Goal: Transaction & Acquisition: Purchase product/service

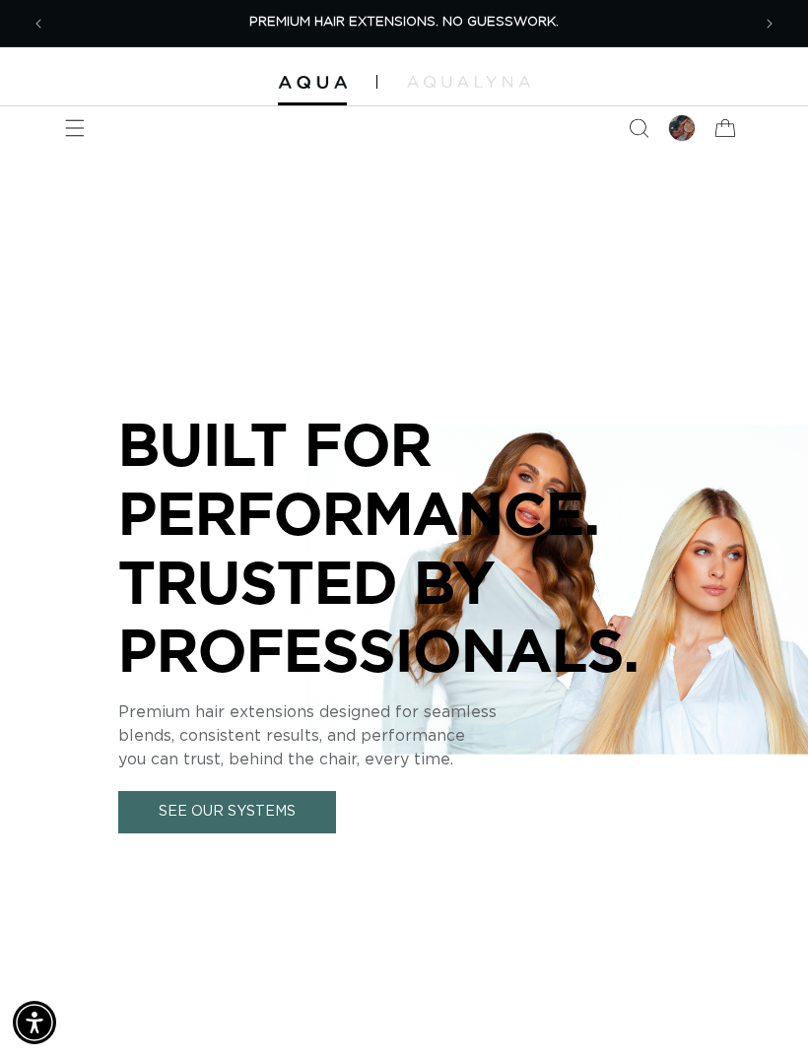
click at [77, 127] on icon "Menu" at bounding box center [75, 128] width 19 height 17
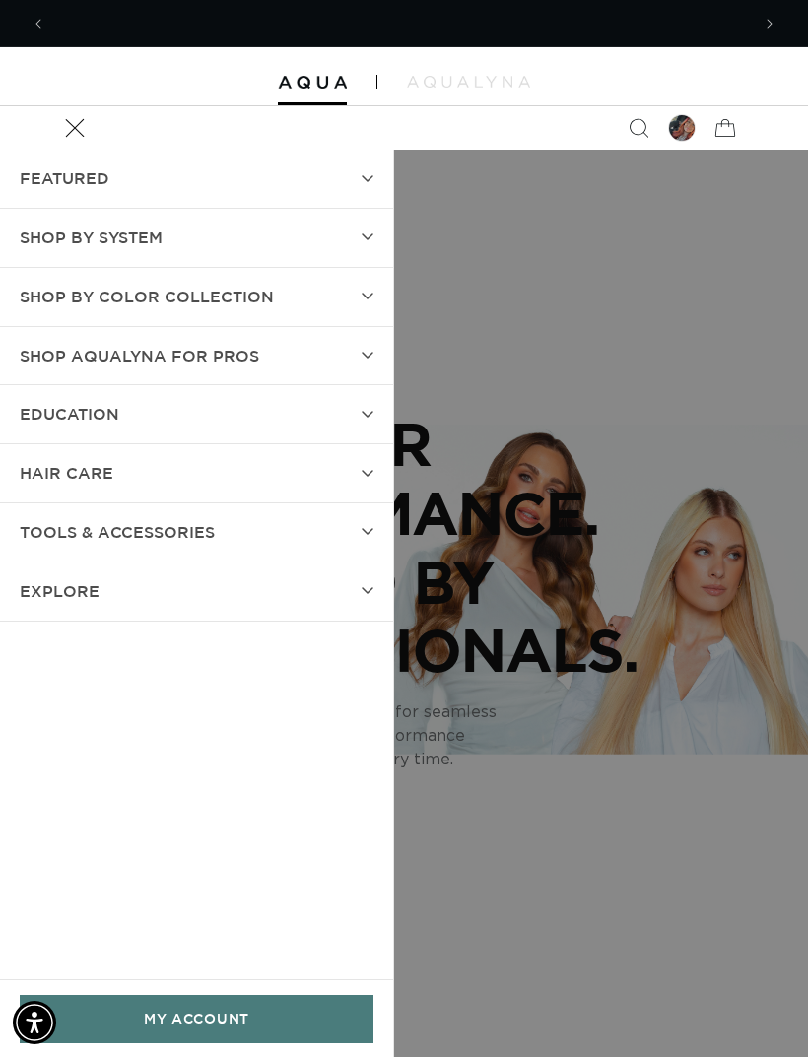
scroll to position [0, 703]
click at [317, 226] on summary "SHOP BY SYSTEM" at bounding box center [196, 238] width 393 height 58
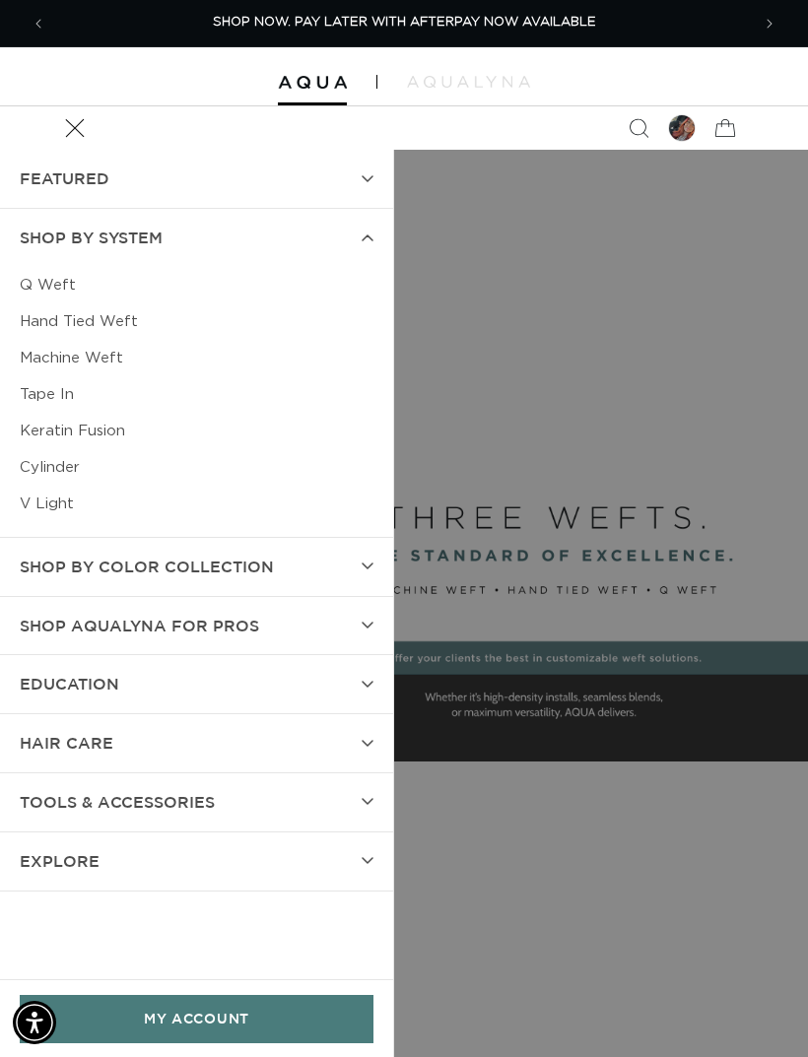
click at [273, 366] on link "Machine Weft" at bounding box center [197, 358] width 354 height 36
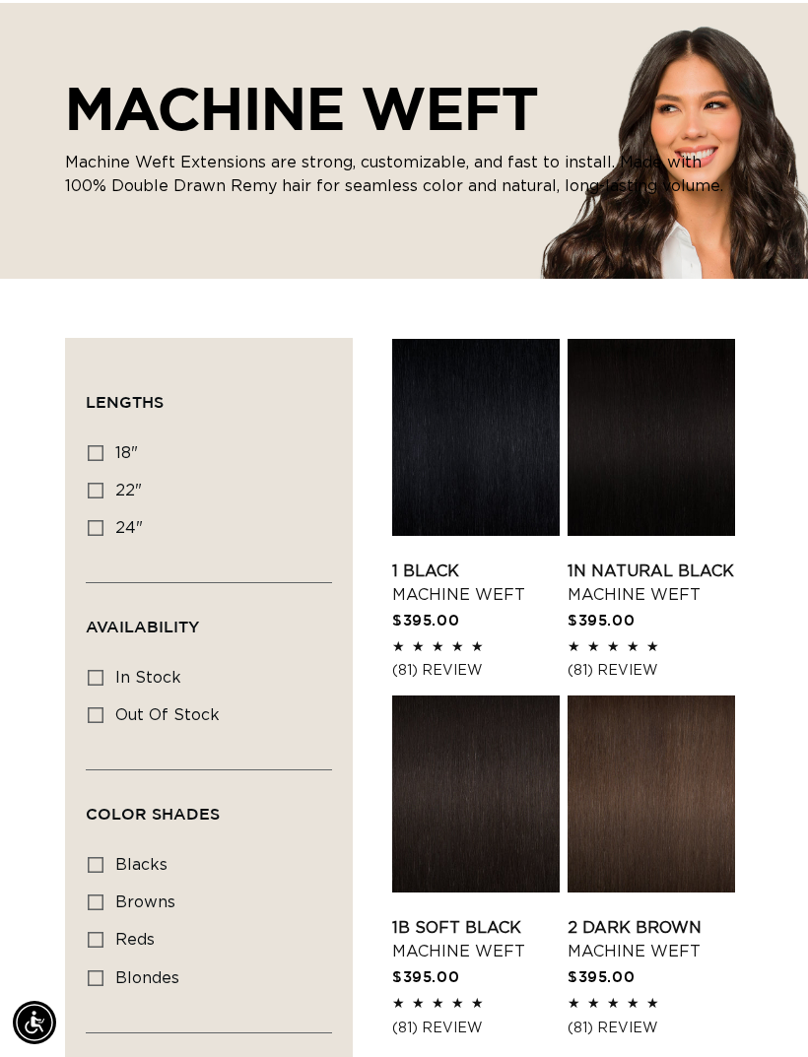
scroll to position [0, 703]
click at [88, 859] on input "blacks blacks (3 products)" at bounding box center [96, 865] width 16 height 16
checkbox input "true"
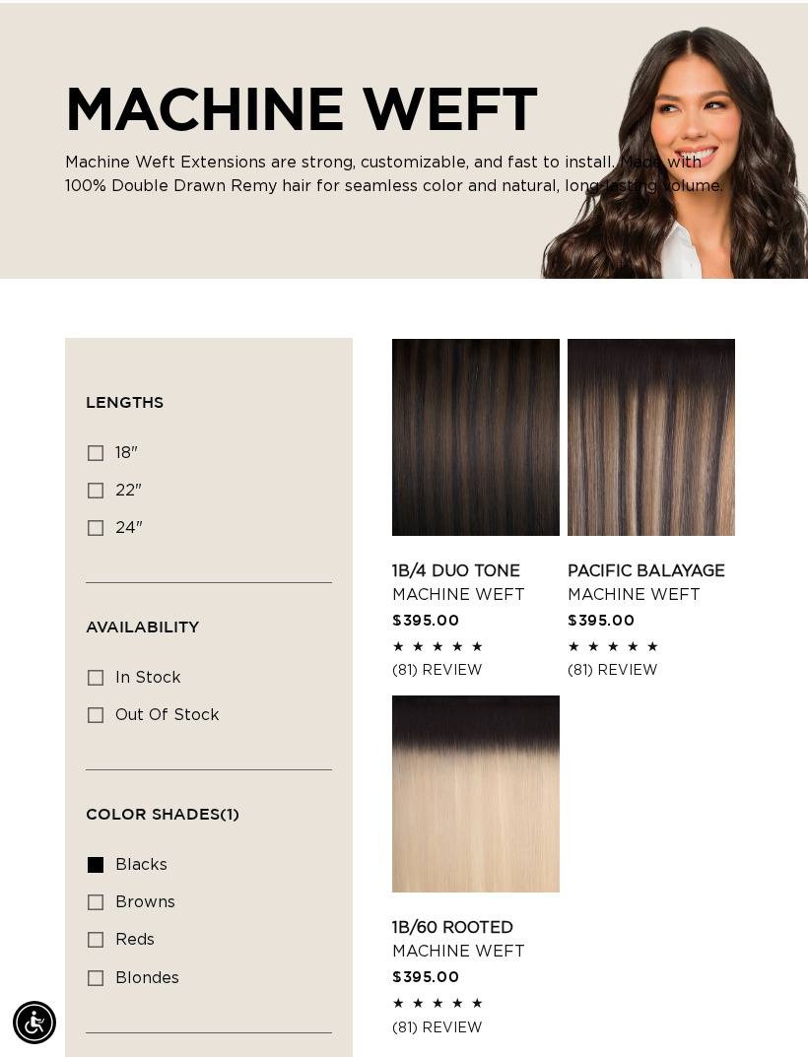
scroll to position [0, 1406]
click at [94, 848] on label "blacks blacks (3 products)" at bounding box center [203, 865] width 230 height 37
click at [94, 857] on input "blacks blacks (3 products)" at bounding box center [96, 865] width 16 height 16
checkbox input "false"
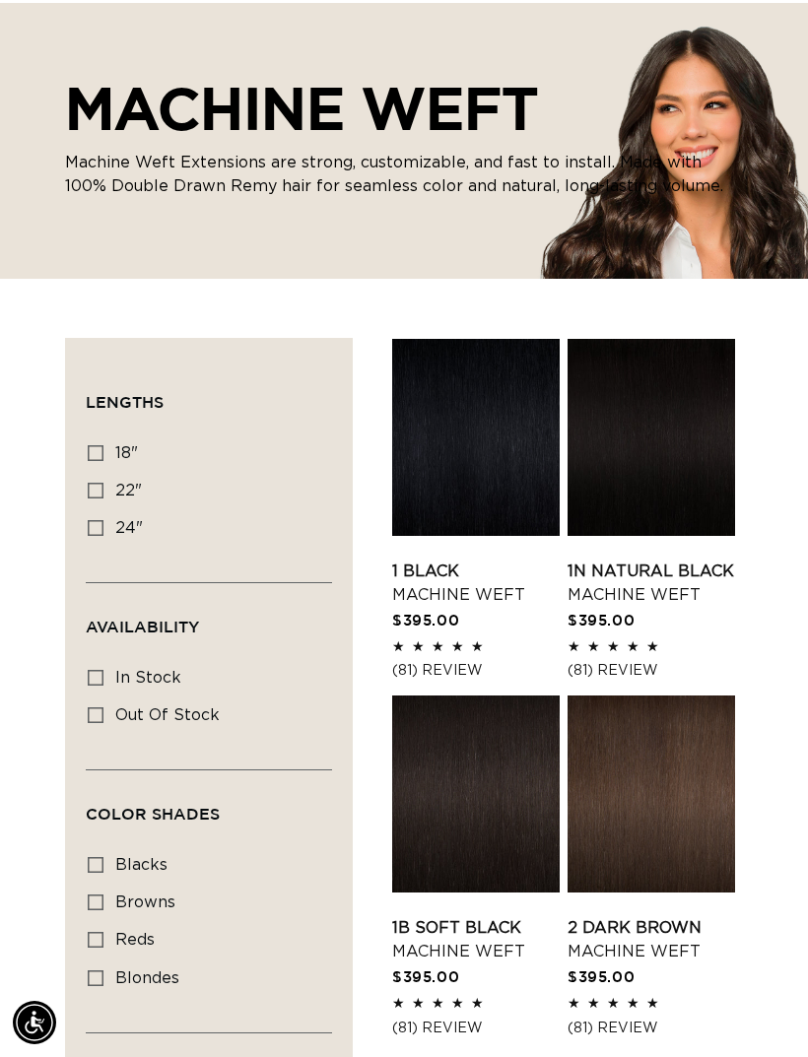
click at [364, 245] on div "MACHINE WEFT Machine Weft Extensions are strong, customizable, and fast to inst…" at bounding box center [404, 141] width 808 height 276
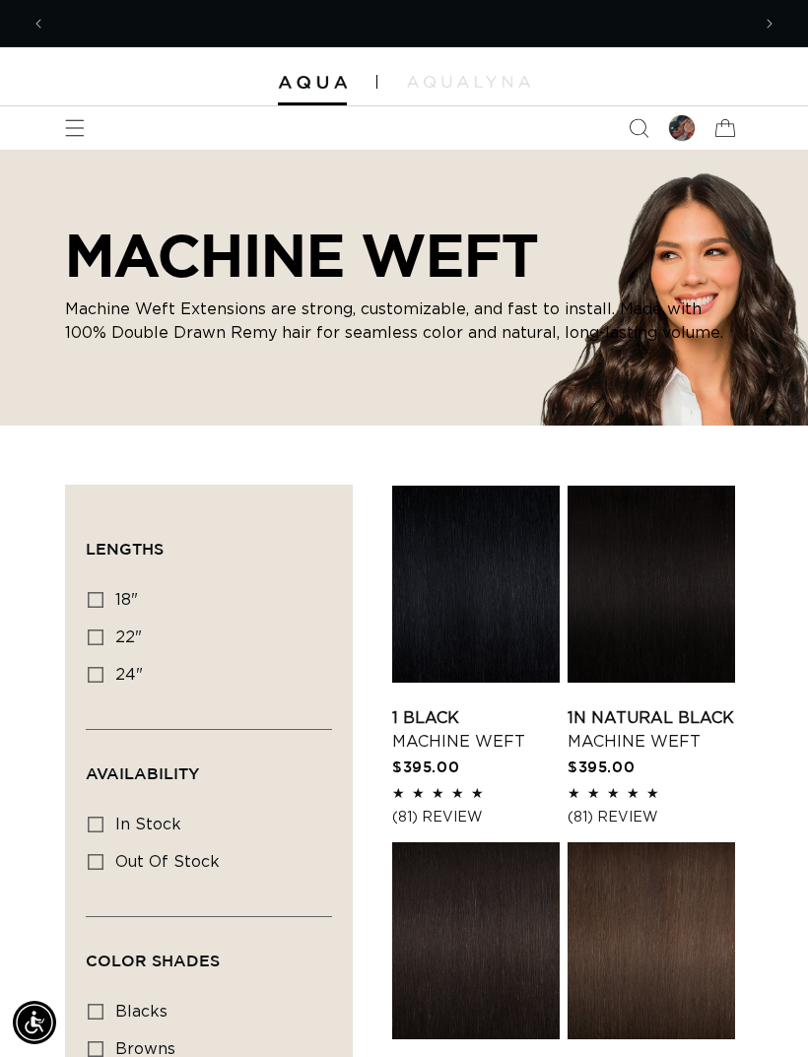
scroll to position [0, 703]
click at [78, 125] on icon "Menu" at bounding box center [75, 128] width 20 height 20
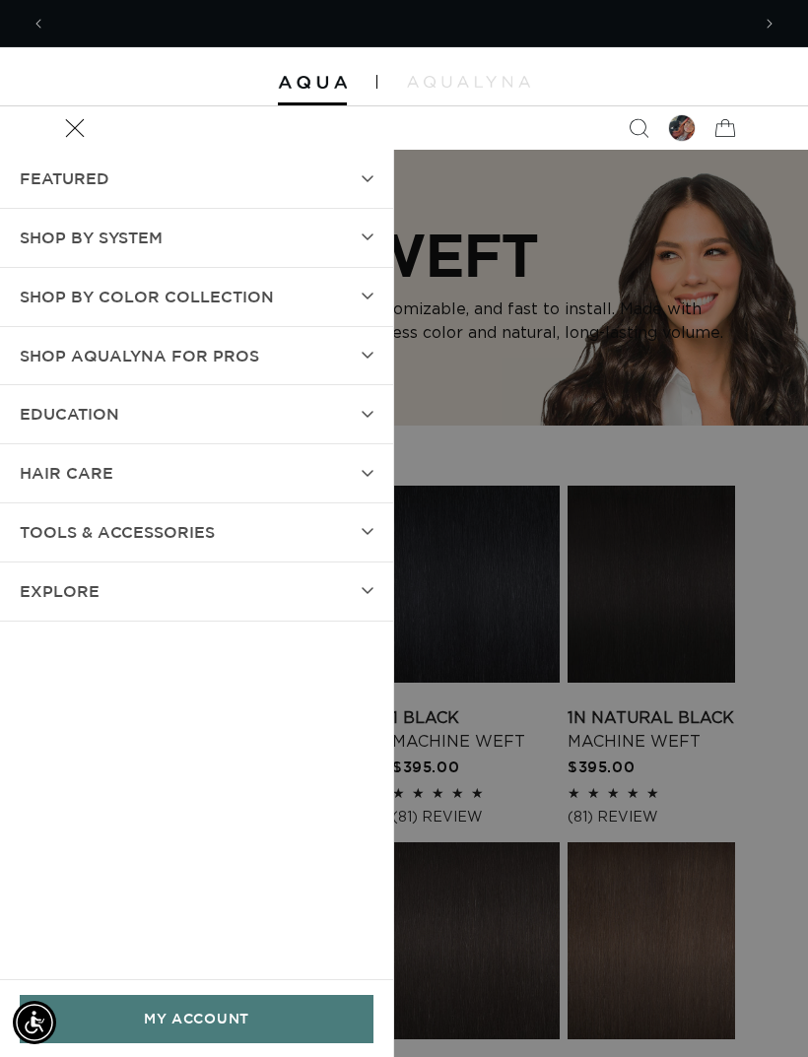
scroll to position [0, 1406]
click at [286, 290] on summary "Shop by Color Collection" at bounding box center [196, 297] width 393 height 58
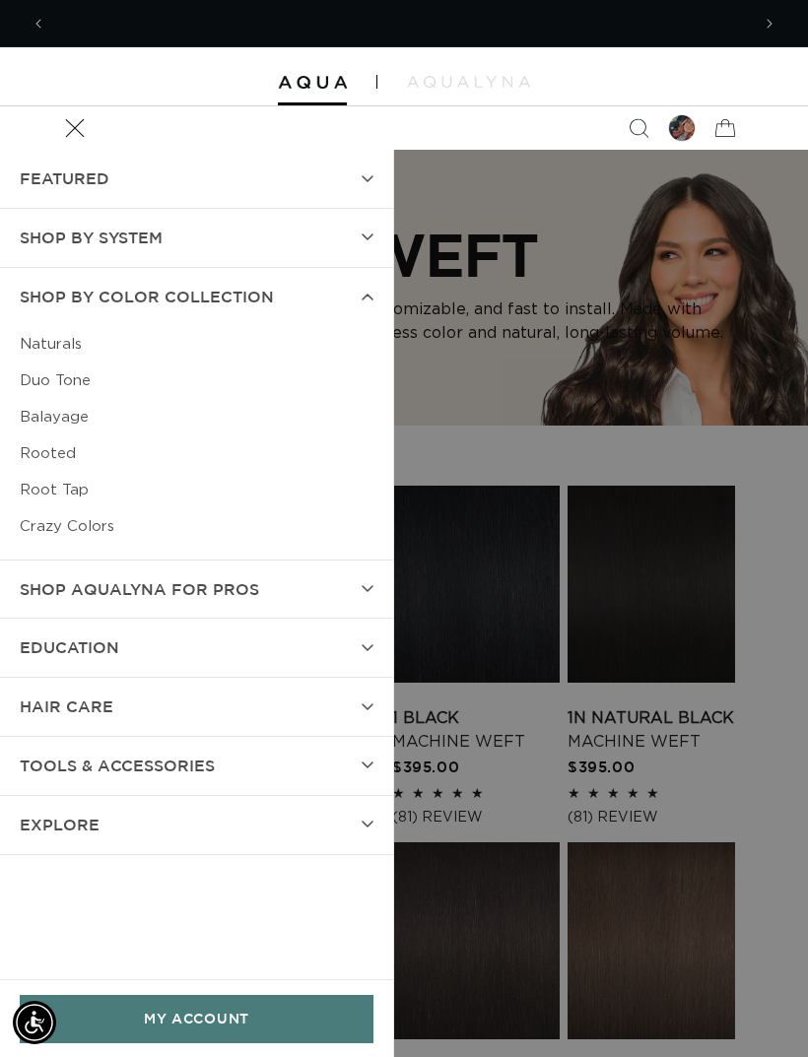
click at [63, 338] on link "Naturals" at bounding box center [197, 344] width 354 height 36
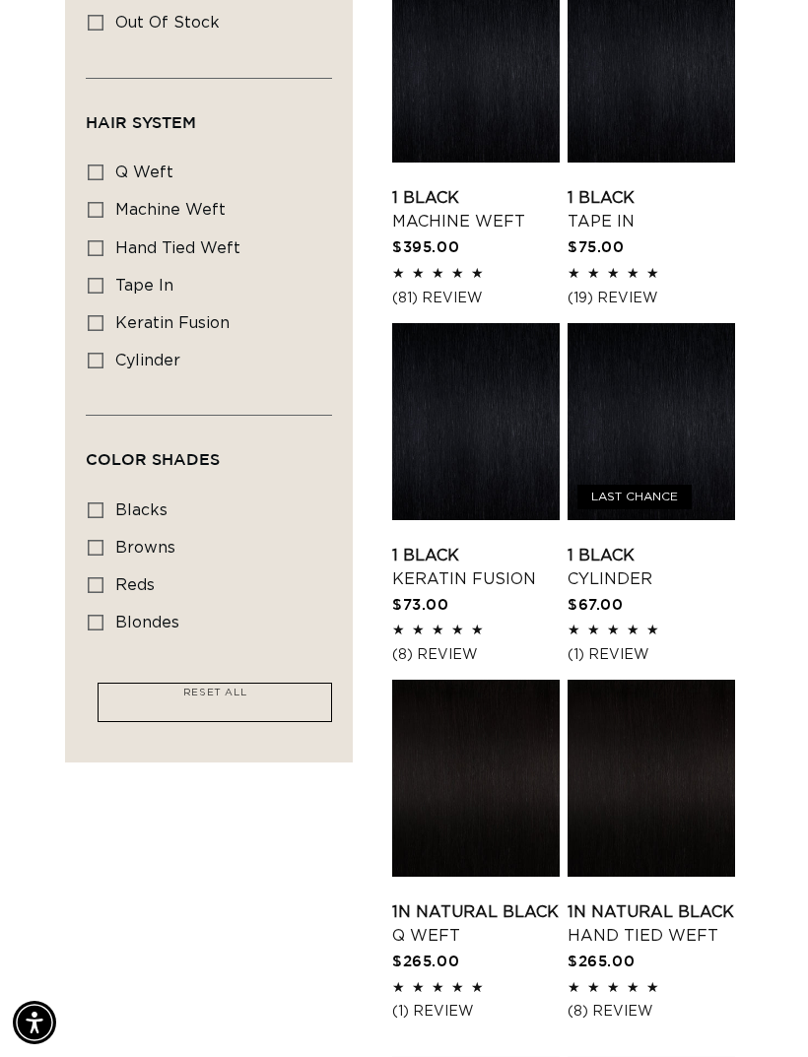
scroll to position [0, 1406]
click at [98, 505] on icon at bounding box center [96, 510] width 16 height 16
click at [98, 505] on input "blacks blacks (16 products)" at bounding box center [96, 510] width 16 height 16
checkbox input "true"
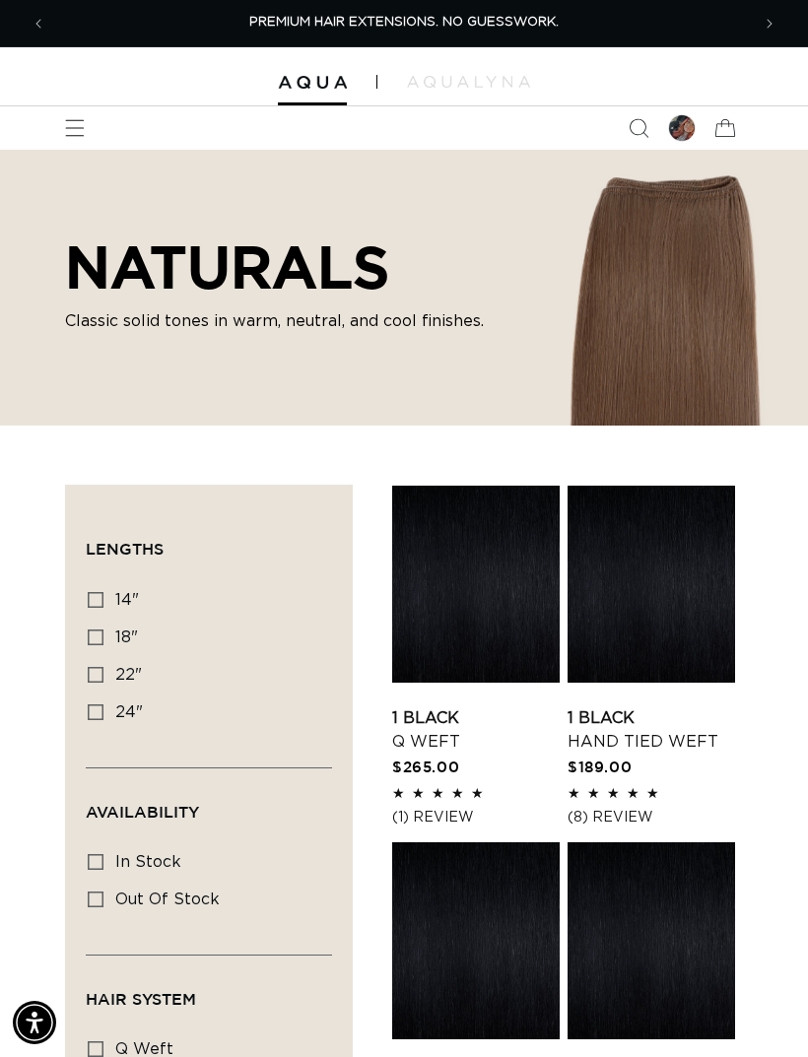
click at [63, 123] on span "Menu" at bounding box center [74, 127] width 43 height 43
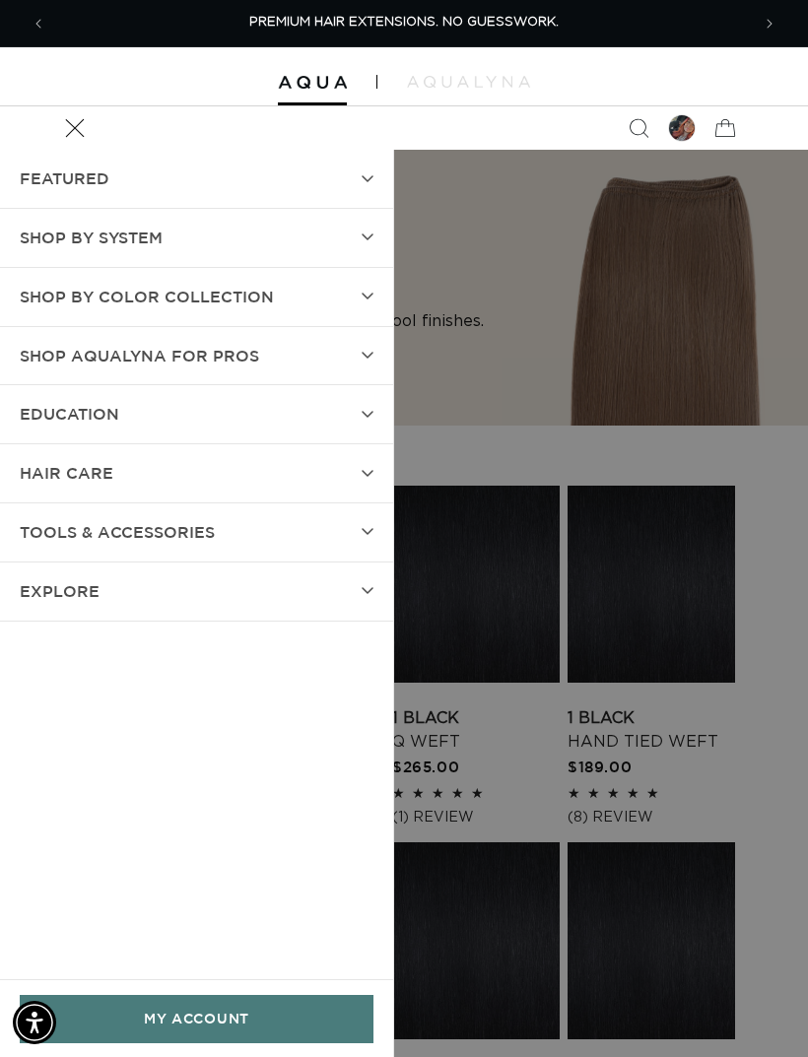
click at [219, 595] on summary "EXPLORE" at bounding box center [196, 591] width 393 height 58
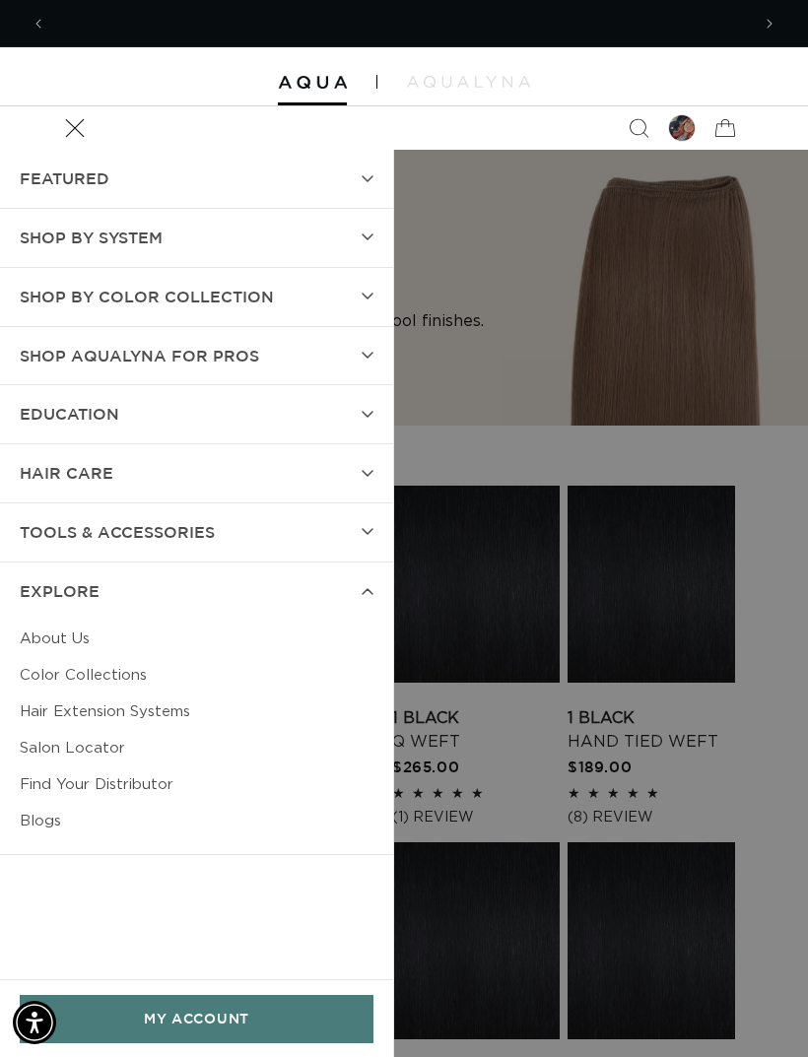
scroll to position [0, 1406]
click at [260, 571] on summary "EXPLORE" at bounding box center [196, 591] width 393 height 58
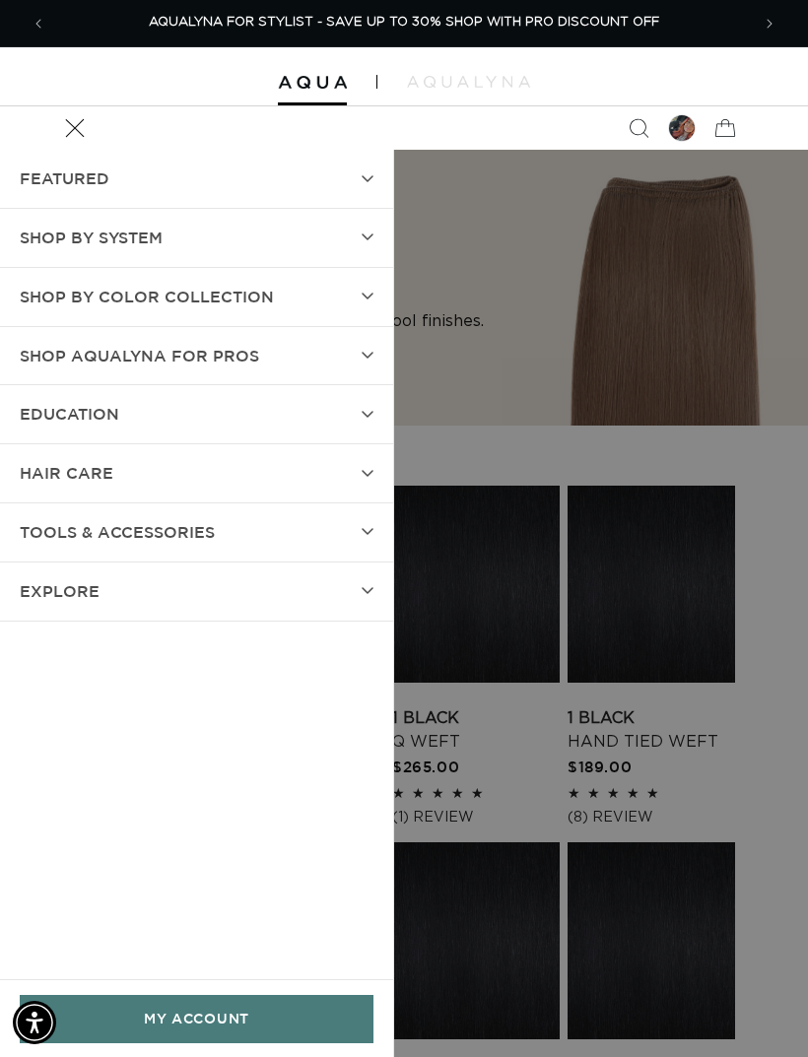
click at [312, 173] on summary "FEATURED" at bounding box center [196, 179] width 393 height 58
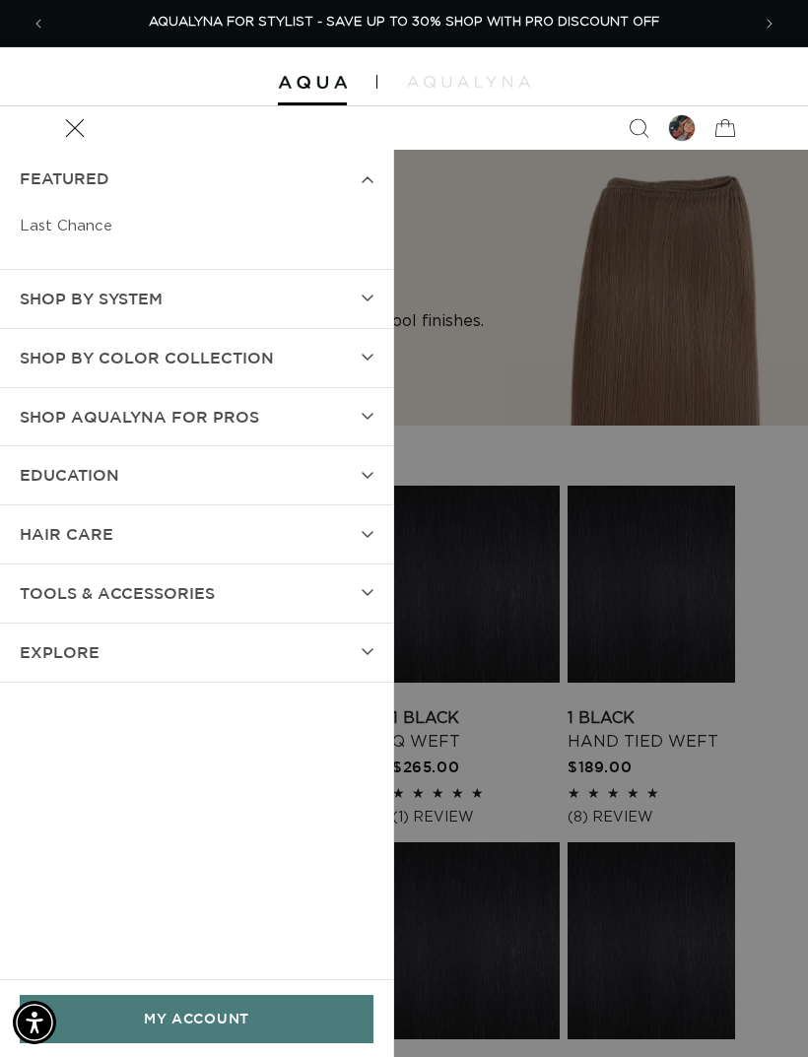
click at [332, 180] on summary "FEATURED" at bounding box center [196, 179] width 393 height 58
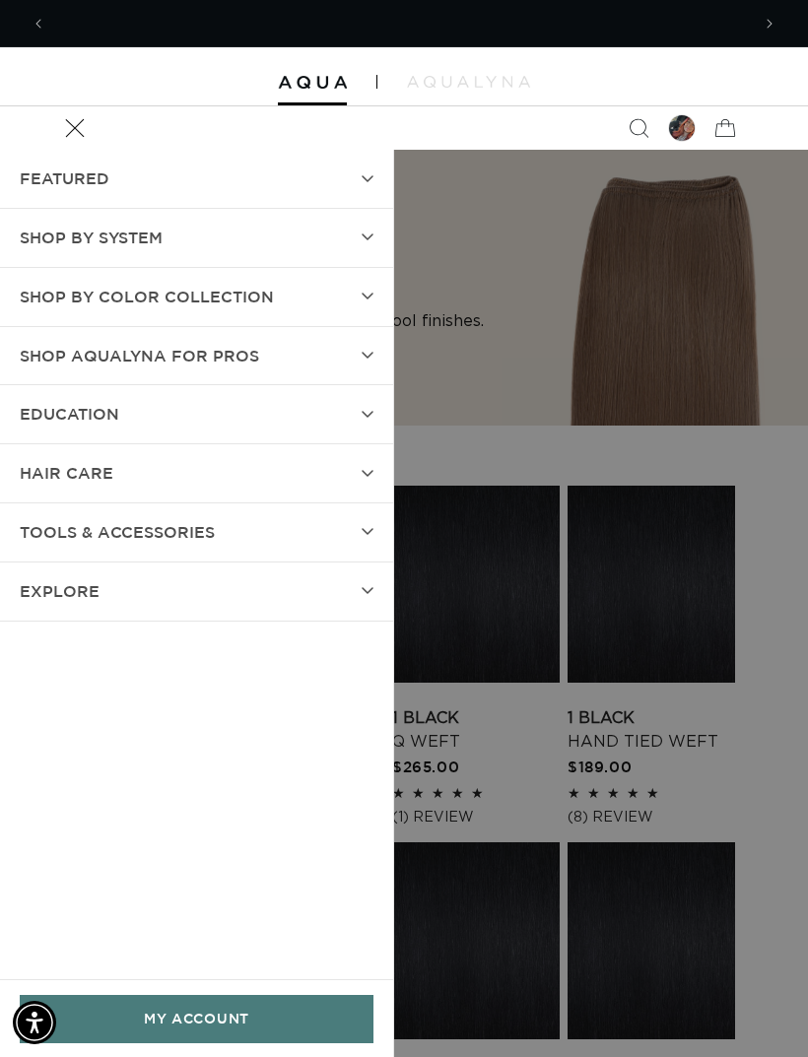
scroll to position [0, 0]
click at [308, 411] on summary "EDUCATION" at bounding box center [196, 414] width 393 height 58
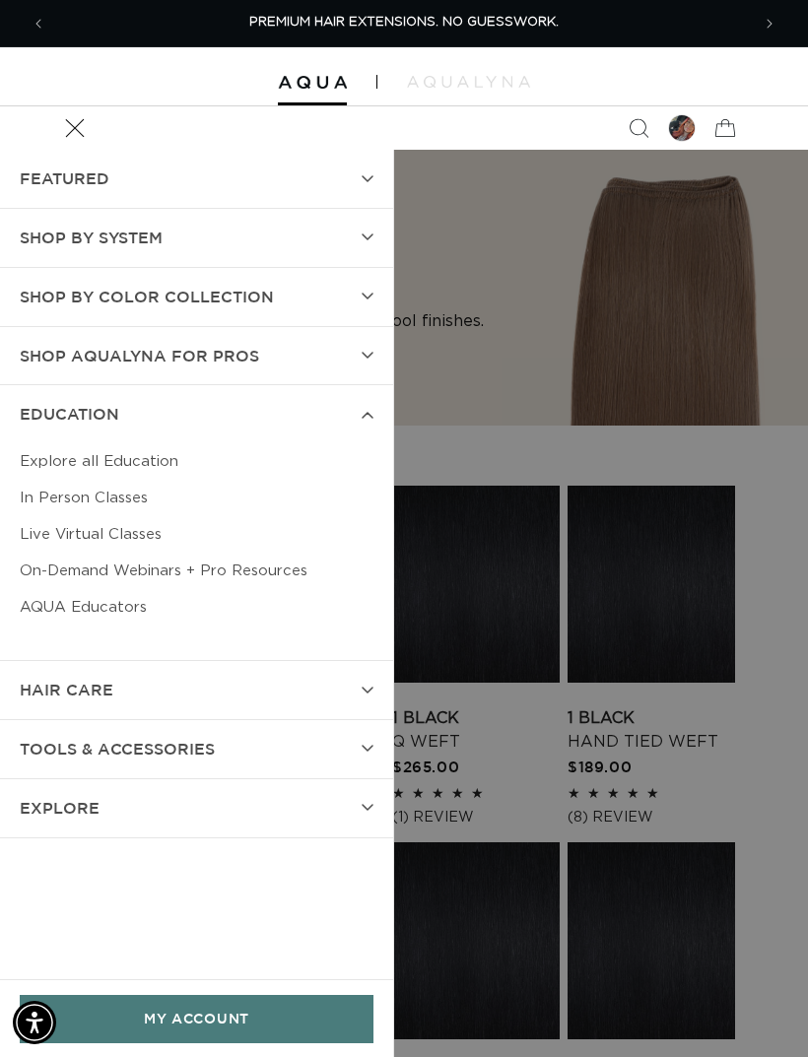
click at [328, 397] on summary "EDUCATION" at bounding box center [196, 414] width 393 height 58
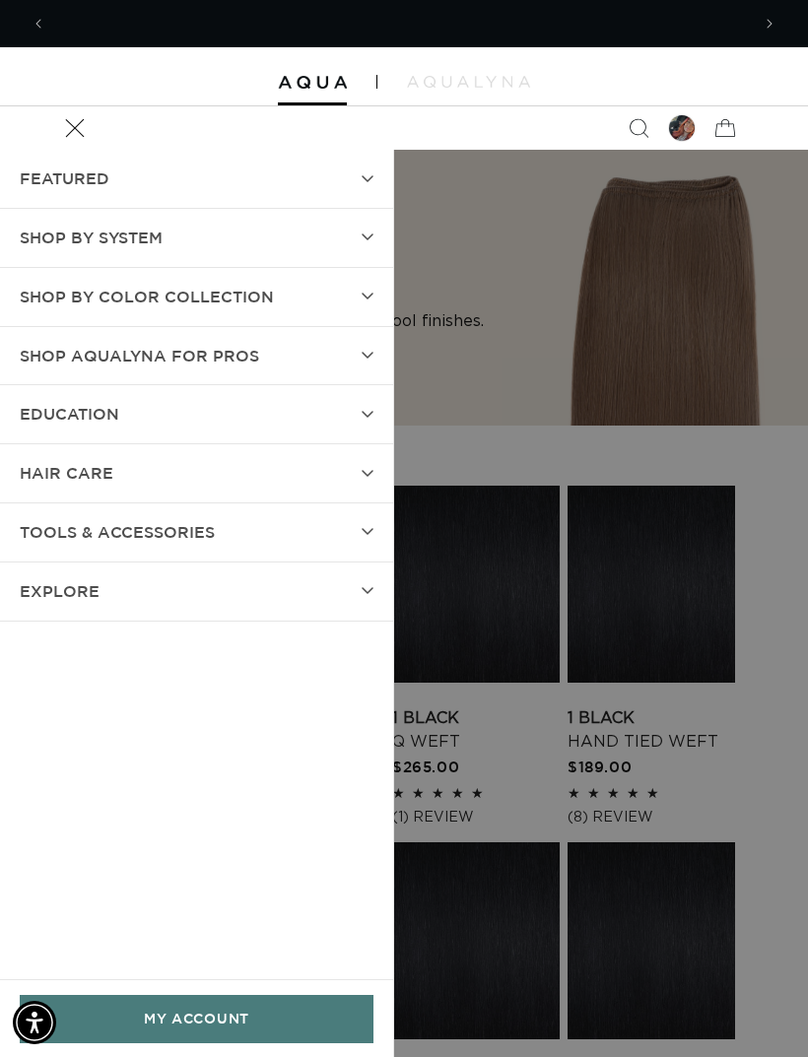
click at [97, 150] on summary "Menu" at bounding box center [74, 127] width 43 height 43
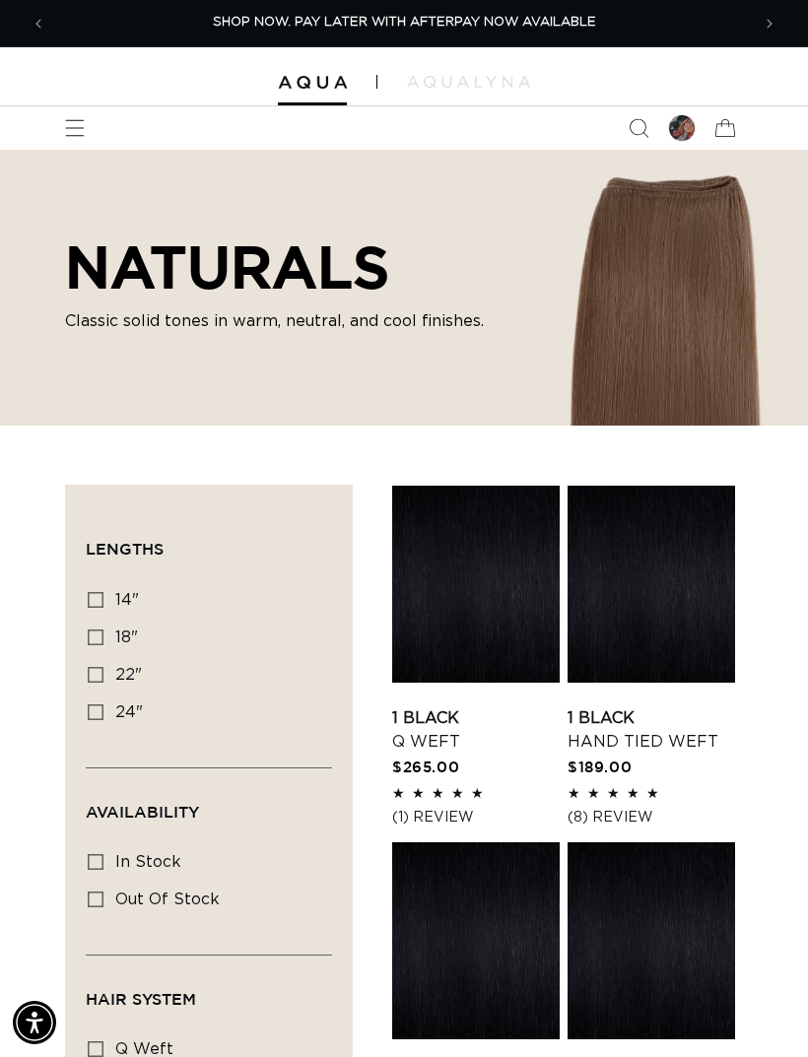
click at [91, 118] on span "Menu" at bounding box center [74, 127] width 43 height 43
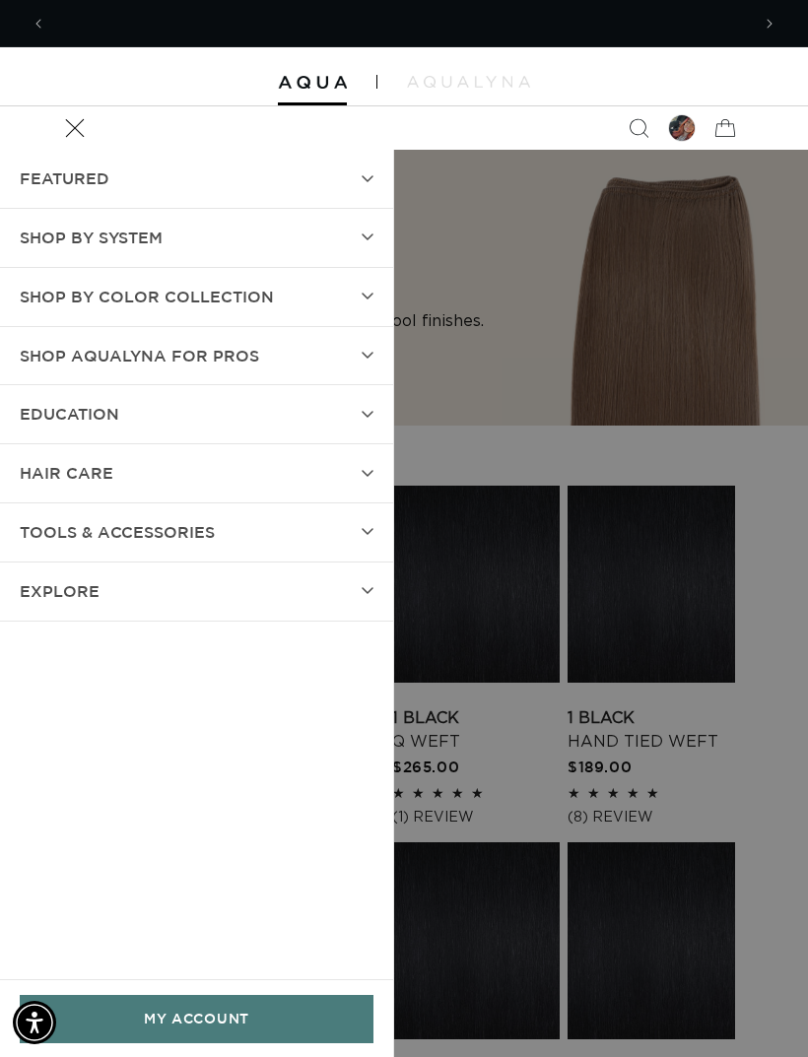
scroll to position [0, 1406]
click at [62, 115] on span "Menu" at bounding box center [74, 127] width 43 height 43
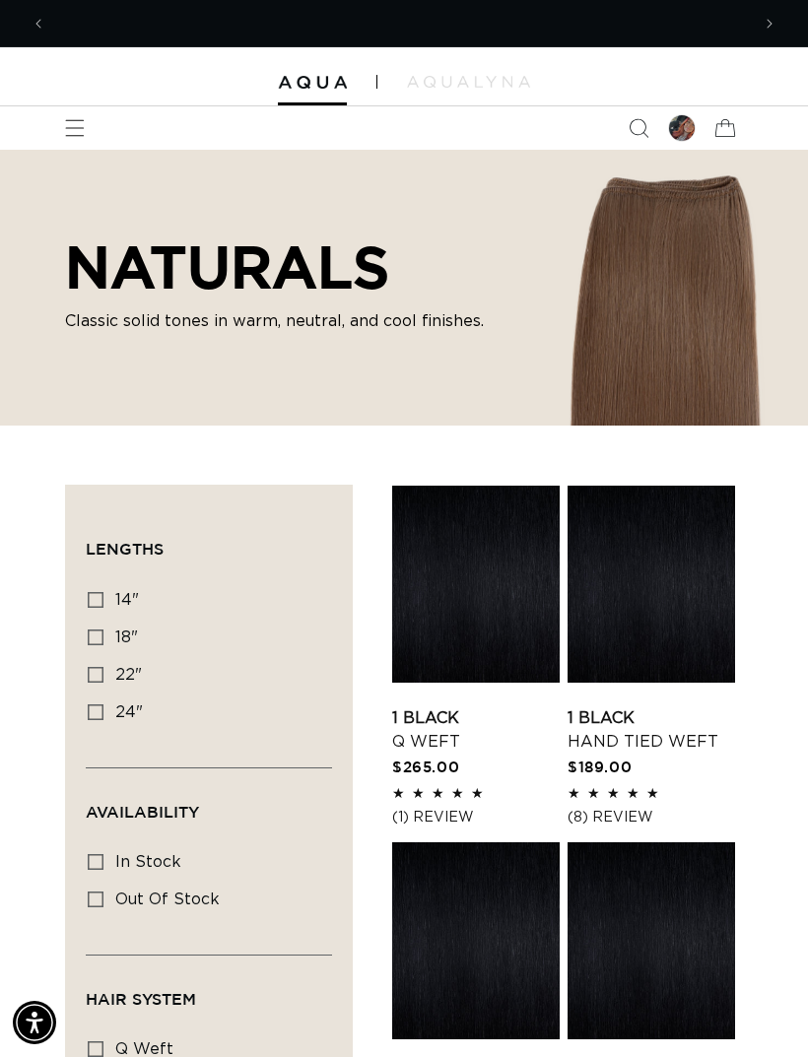
scroll to position [0, 0]
click at [317, 90] on link at bounding box center [312, 83] width 69 height 14
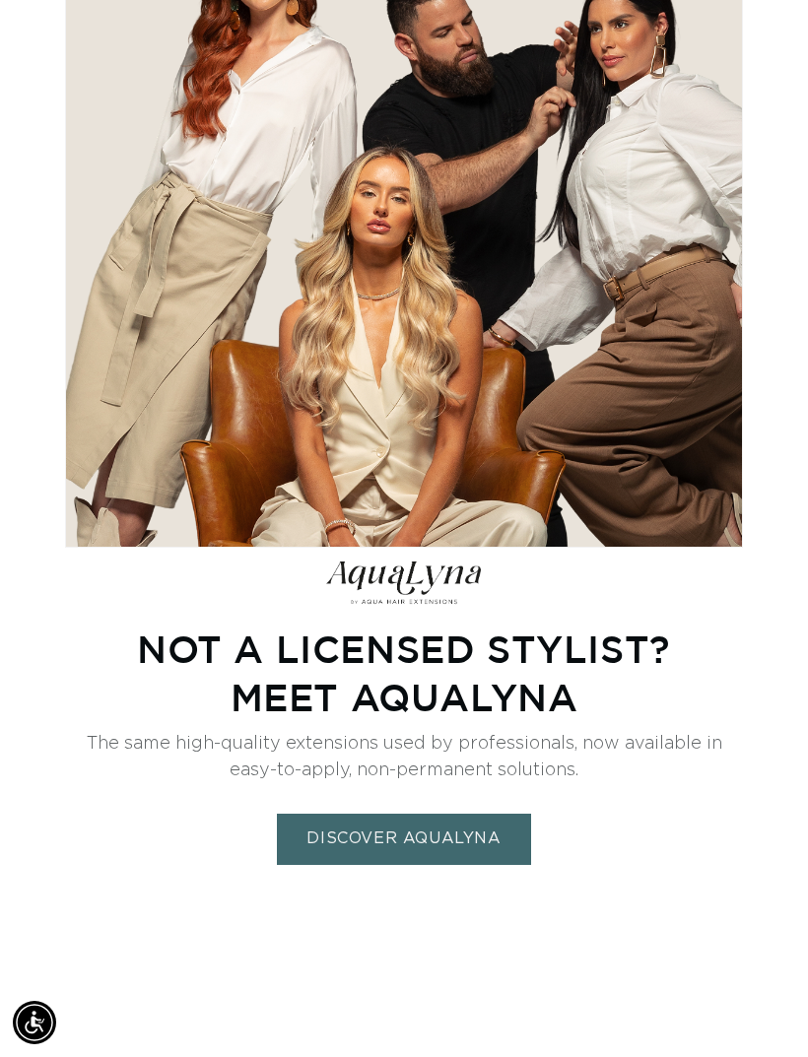
scroll to position [0, 1406]
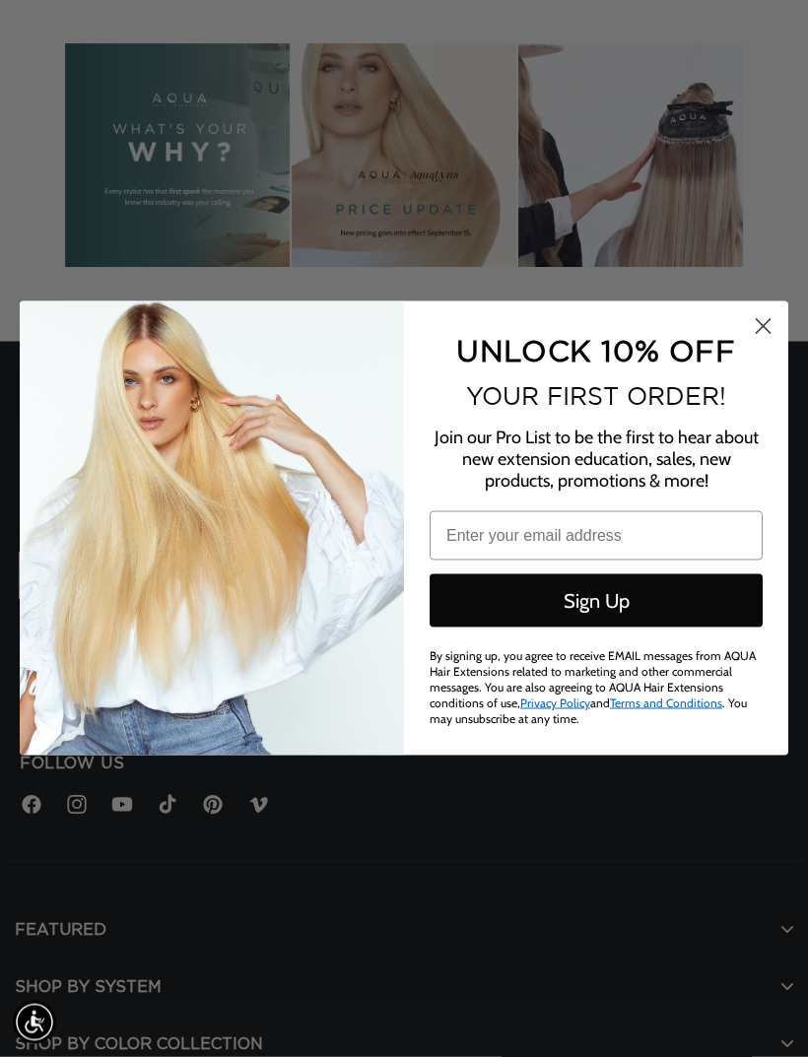
click at [755, 343] on circle "Close dialog" at bounding box center [763, 326] width 33 height 33
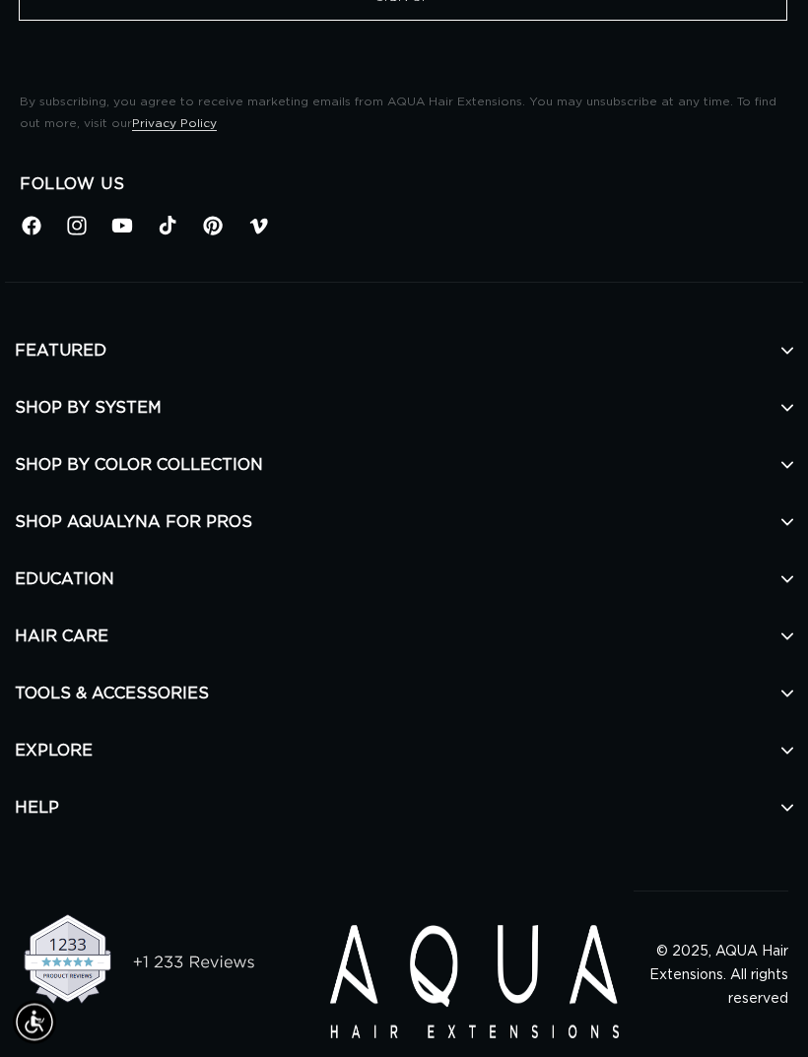
scroll to position [7257, 0]
click at [792, 802] on icon at bounding box center [787, 808] width 12 height 12
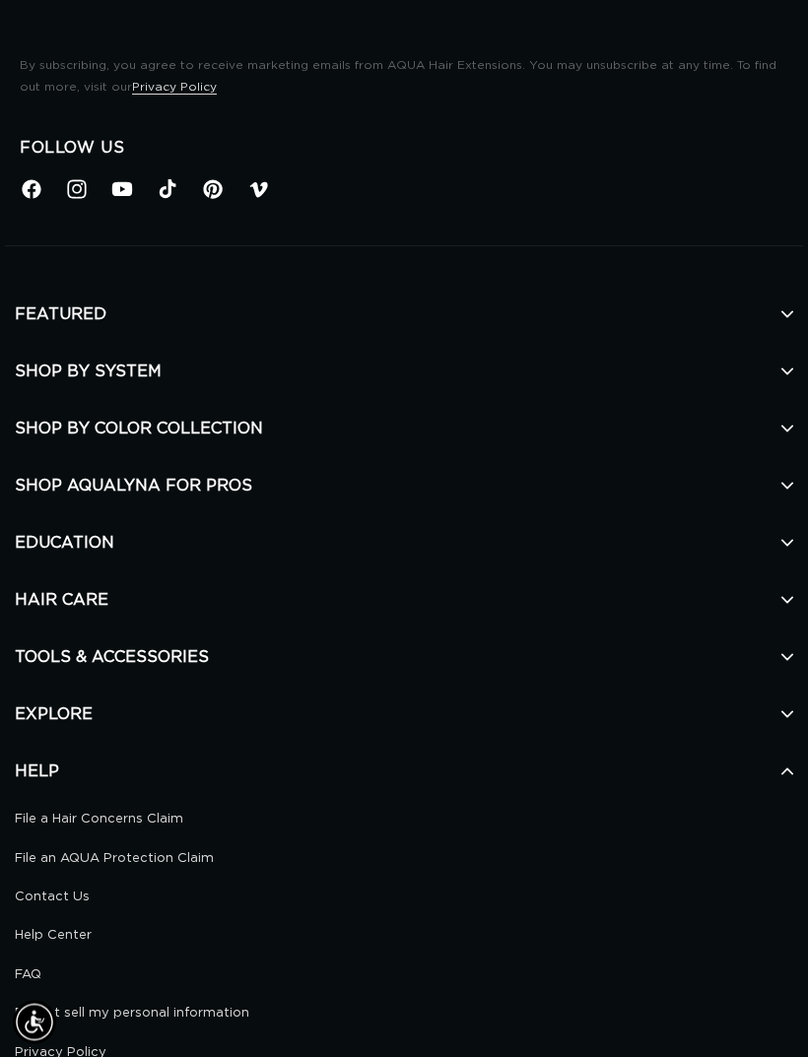
scroll to position [7293, 0]
click at [673, 710] on h2 "EXPLORE" at bounding box center [404, 713] width 778 height 57
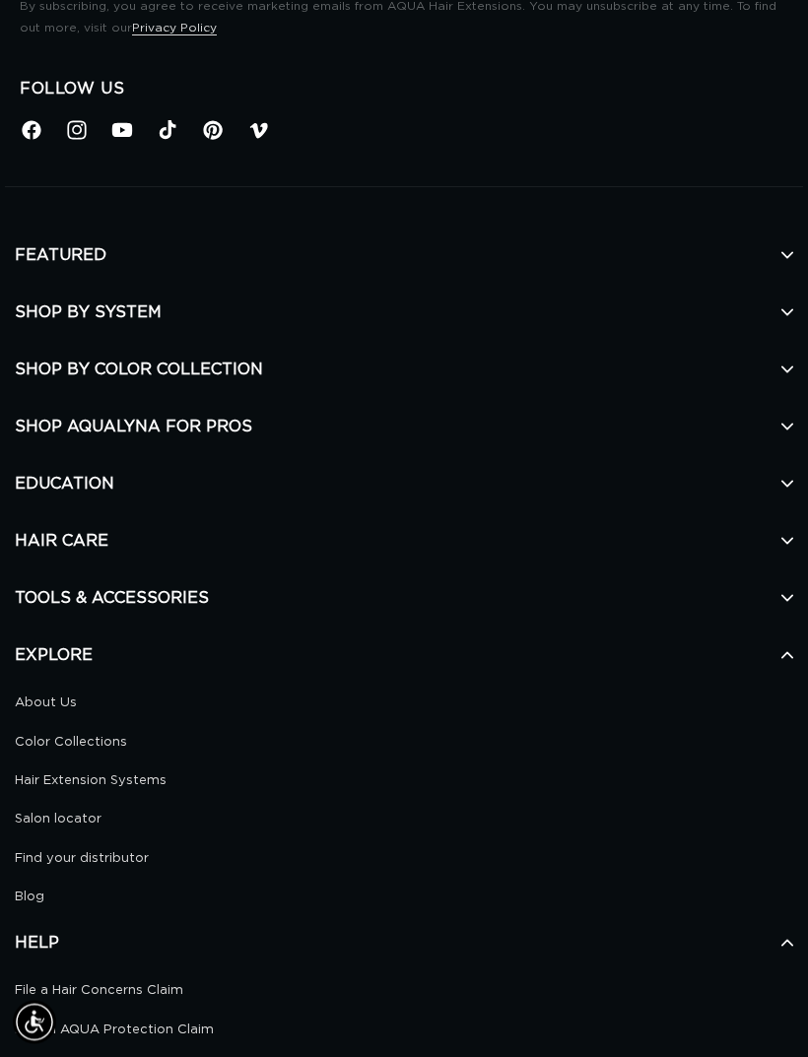
scroll to position [0, 703]
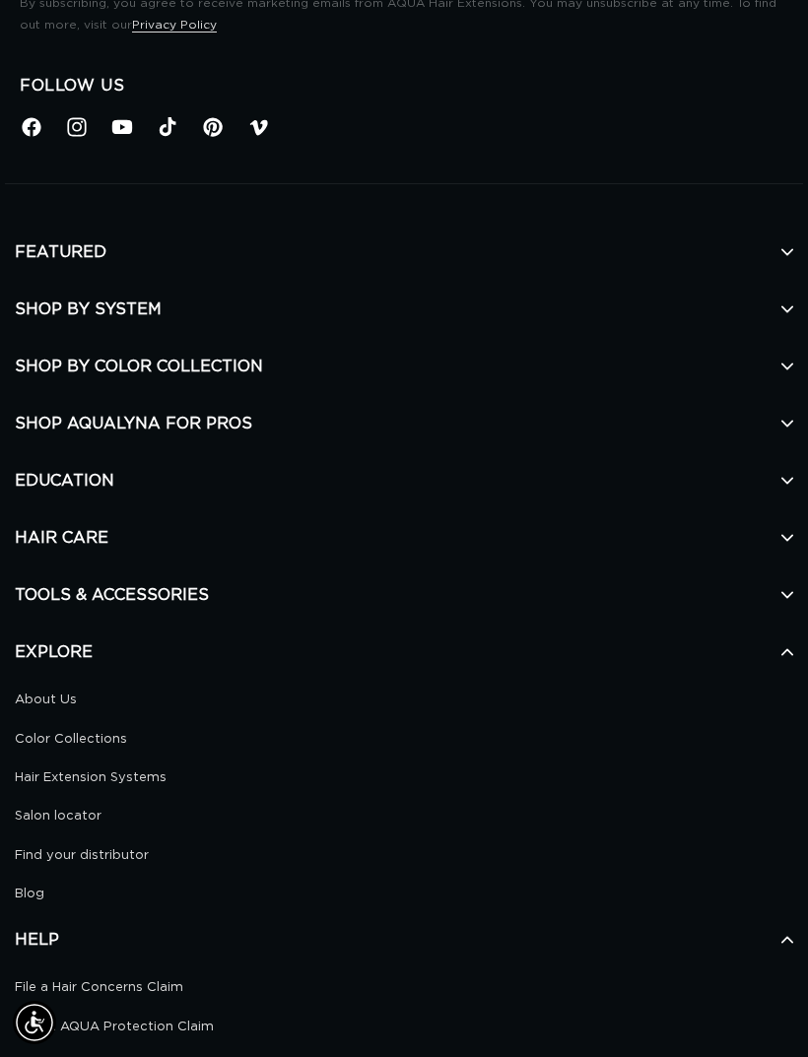
click at [106, 728] on link "Color Collections" at bounding box center [396, 739] width 763 height 23
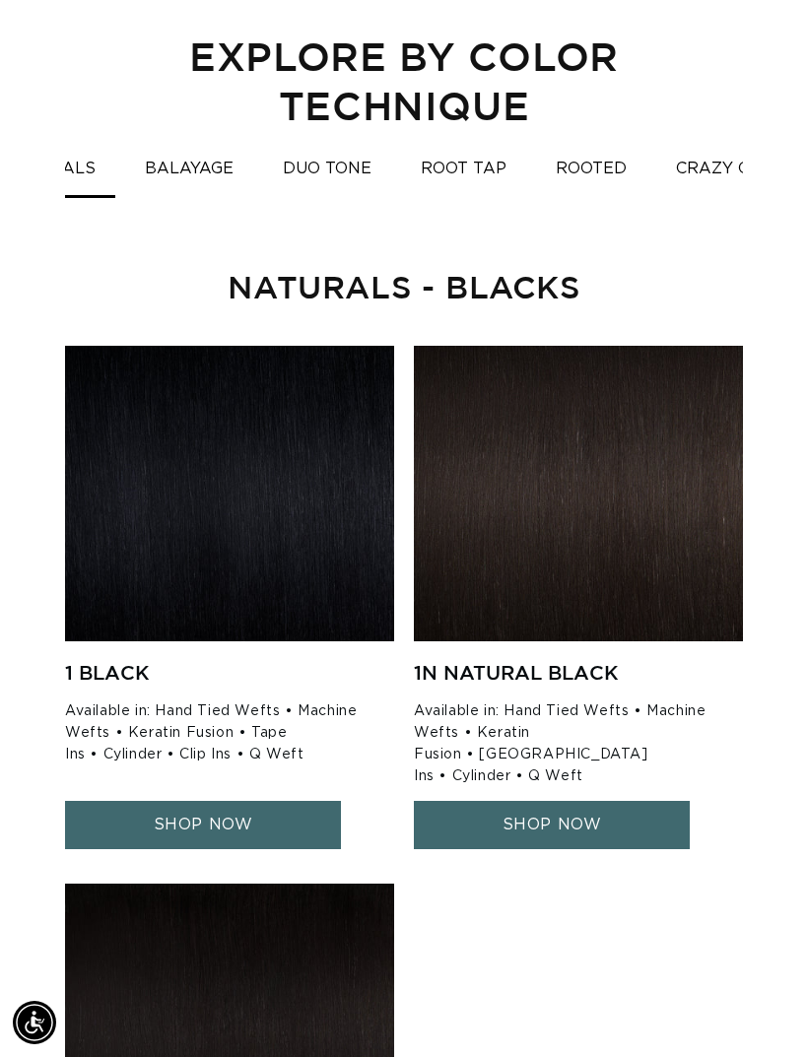
scroll to position [0, 1406]
